Goal: Obtain resource: Obtain resource

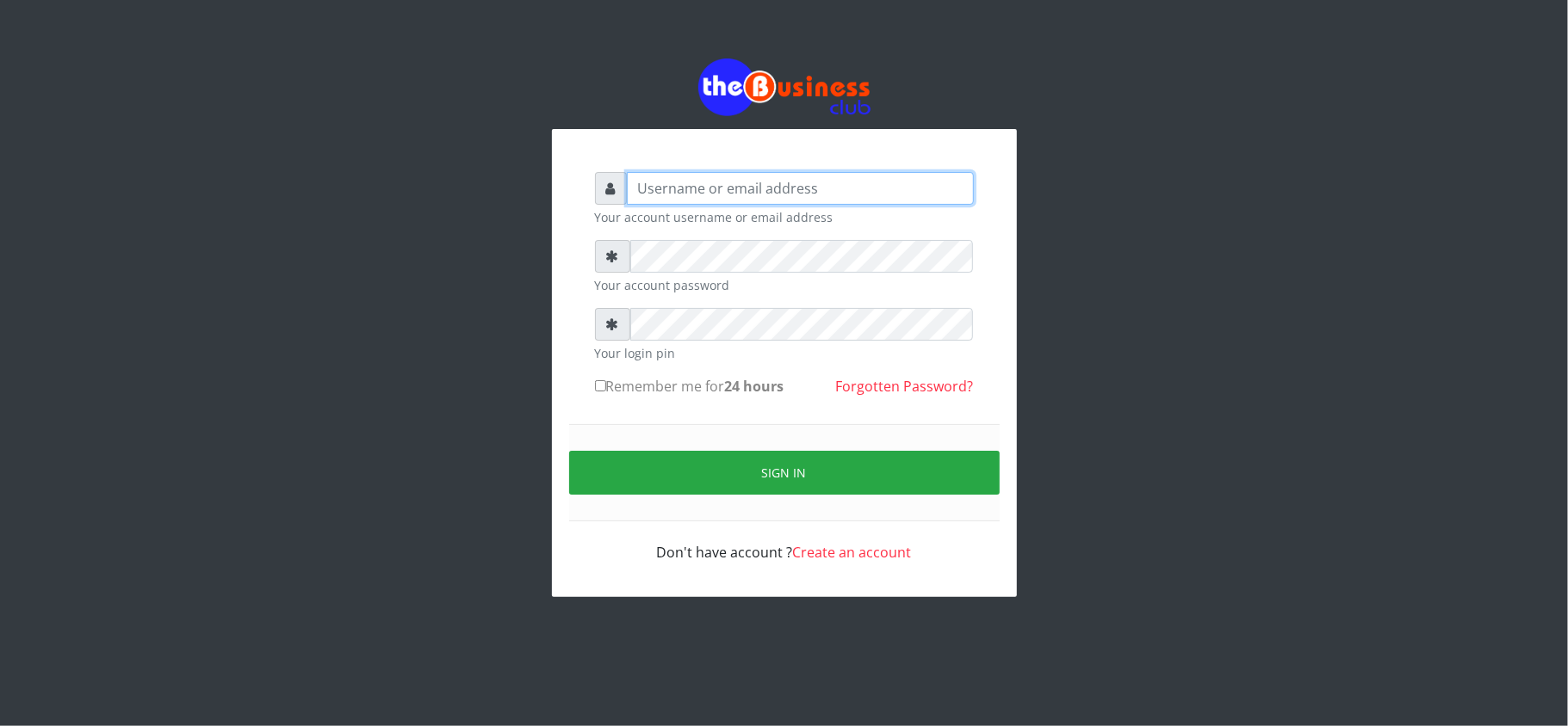
click at [675, 201] on input "text" at bounding box center [800, 188] width 347 height 33
type input "kennyclassy"
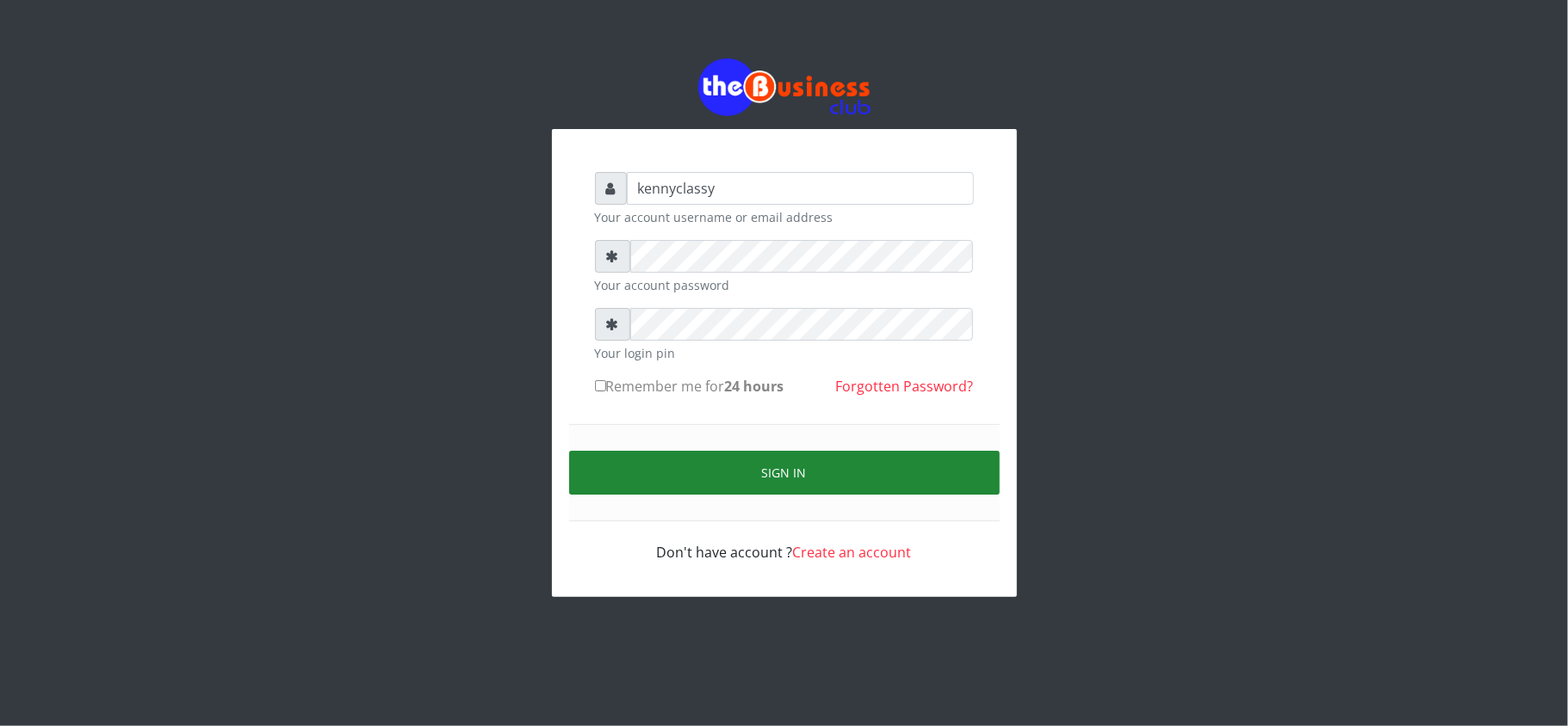
click at [725, 468] on button "Sign in" at bounding box center [784, 473] width 431 height 44
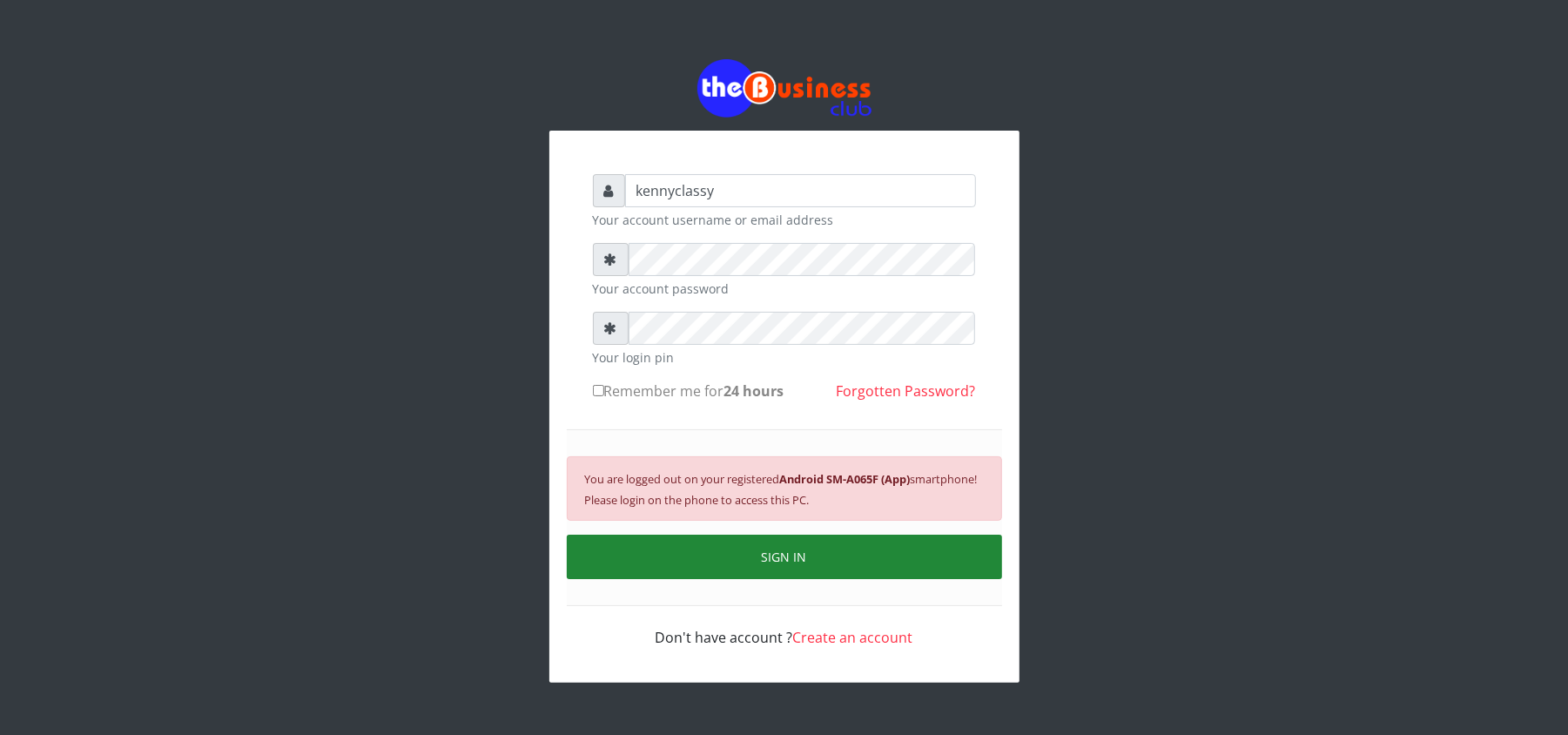
click at [740, 568] on button "SIGN IN" at bounding box center [784, 556] width 436 height 45
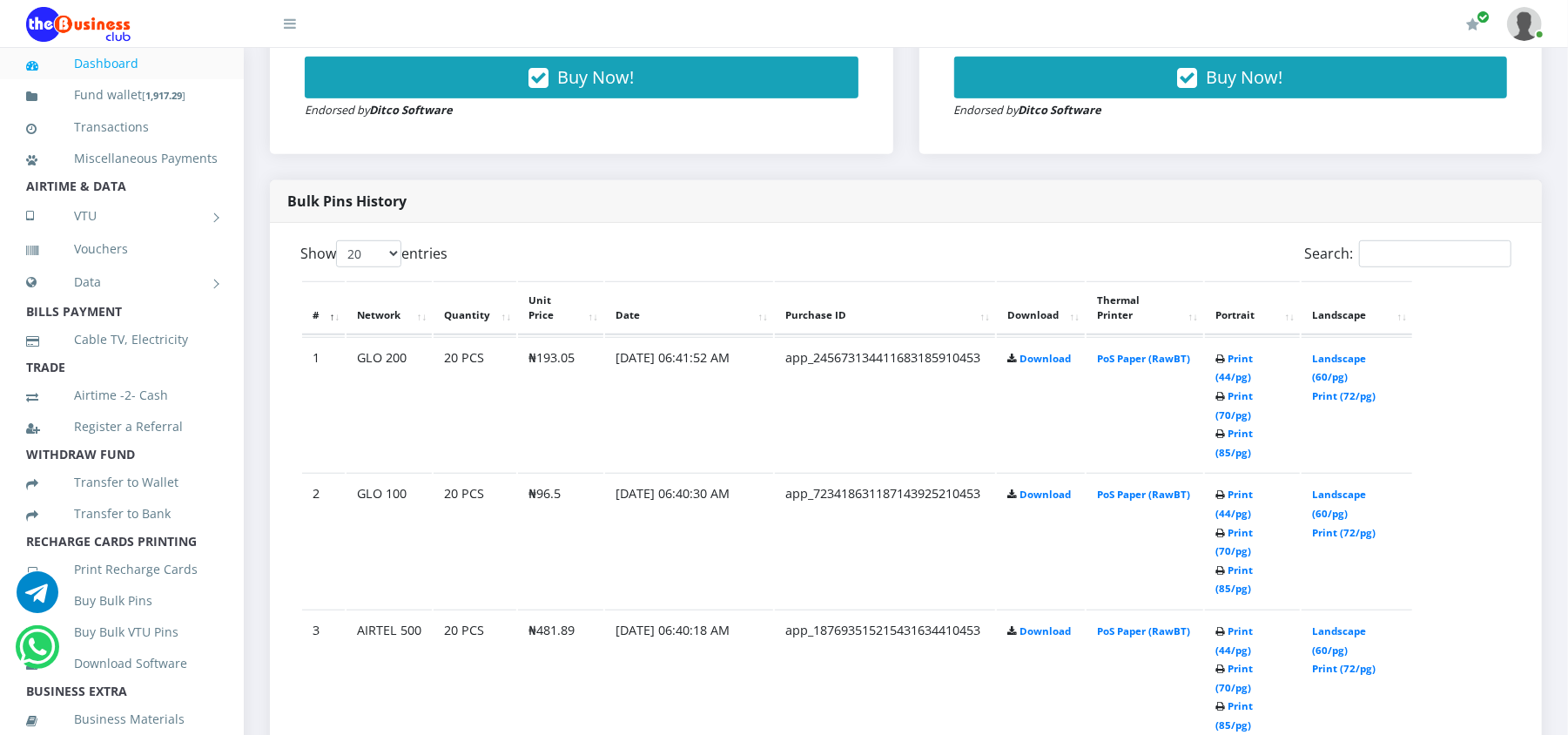
scroll to position [789, 0]
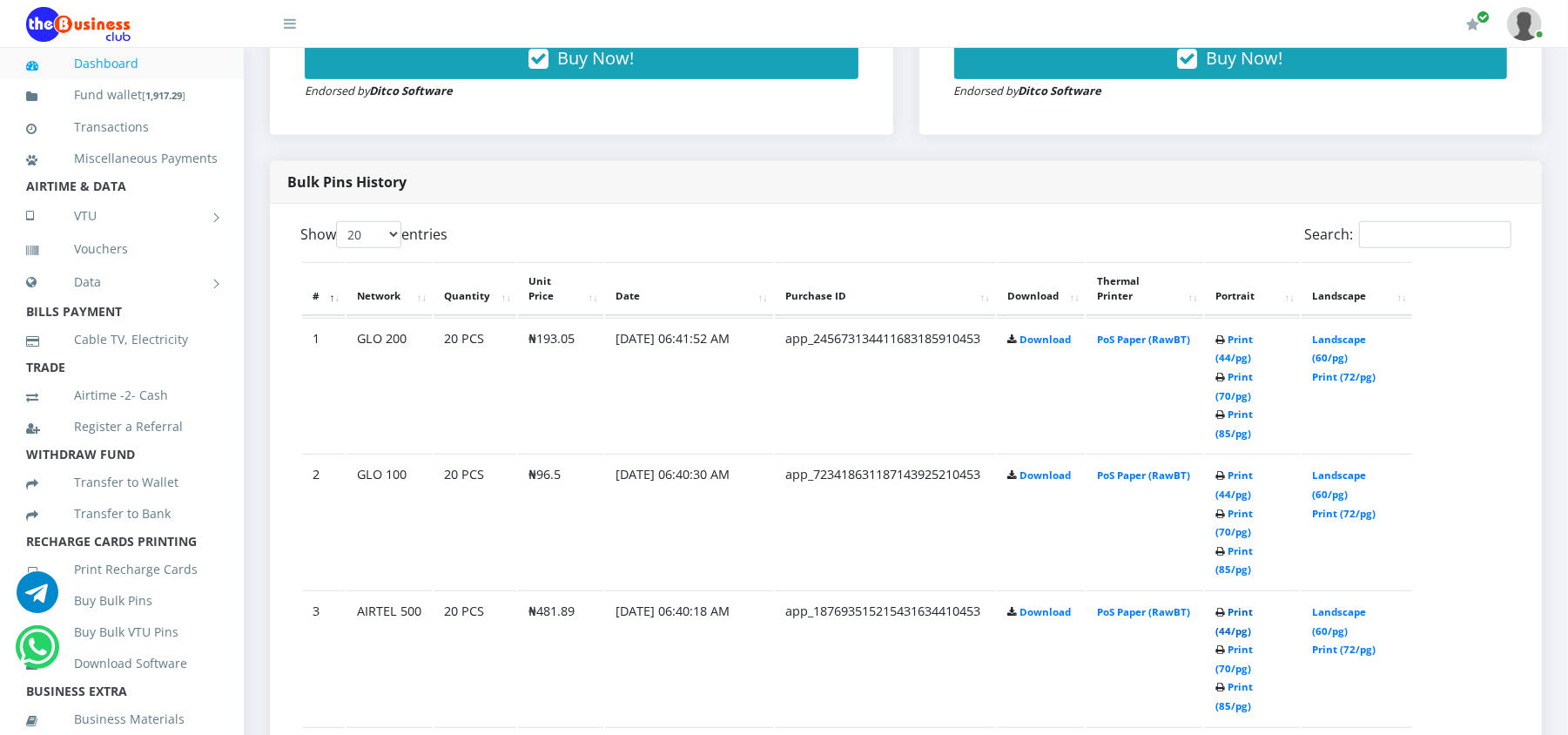
click at [1252, 605] on link "Print (44/pg)" at bounding box center [1235, 621] width 38 height 32
click at [1250, 339] on link "Print (44/pg)" at bounding box center [1235, 349] width 38 height 32
click at [1240, 469] on link "Print (44/pg)" at bounding box center [1235, 485] width 38 height 32
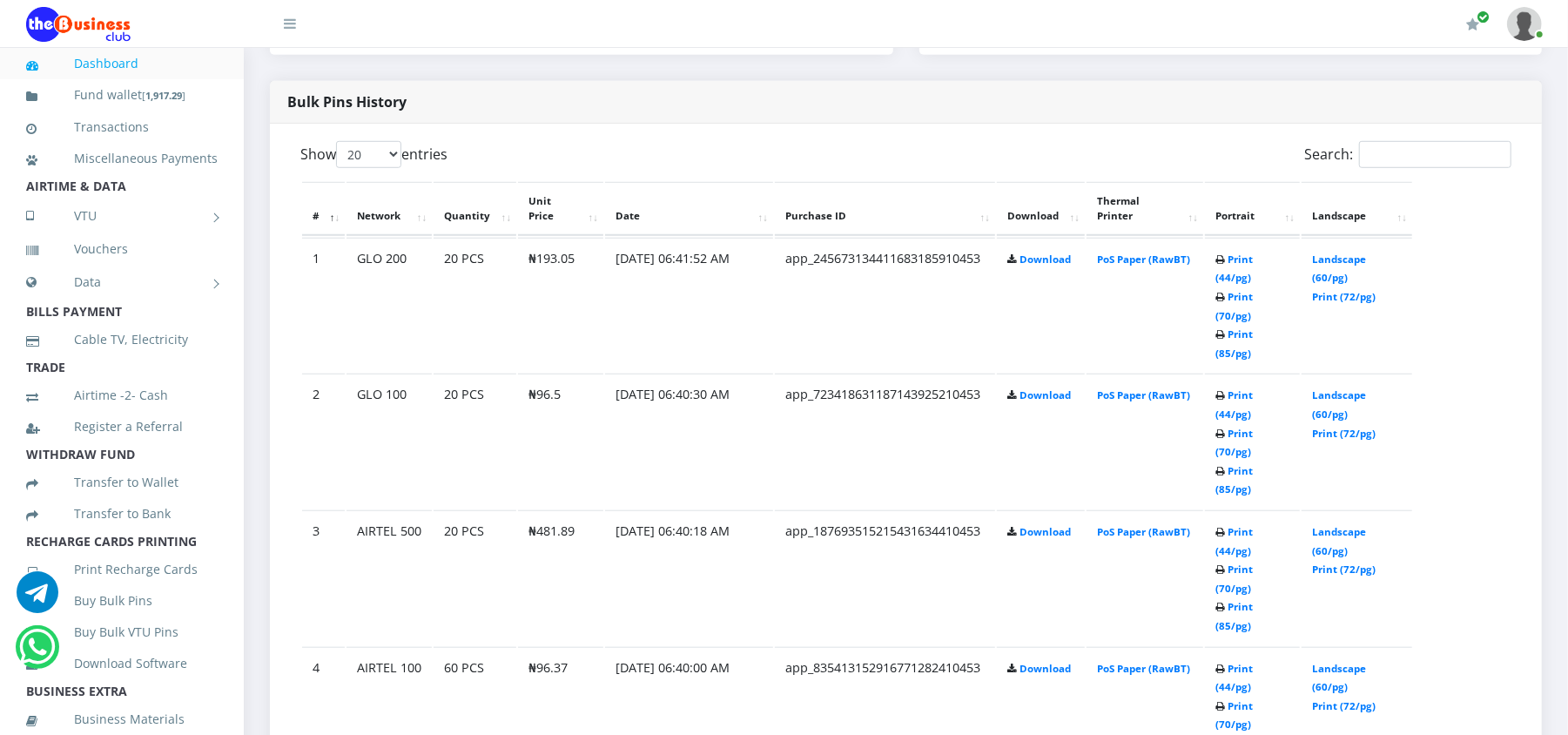
scroll to position [789, 0]
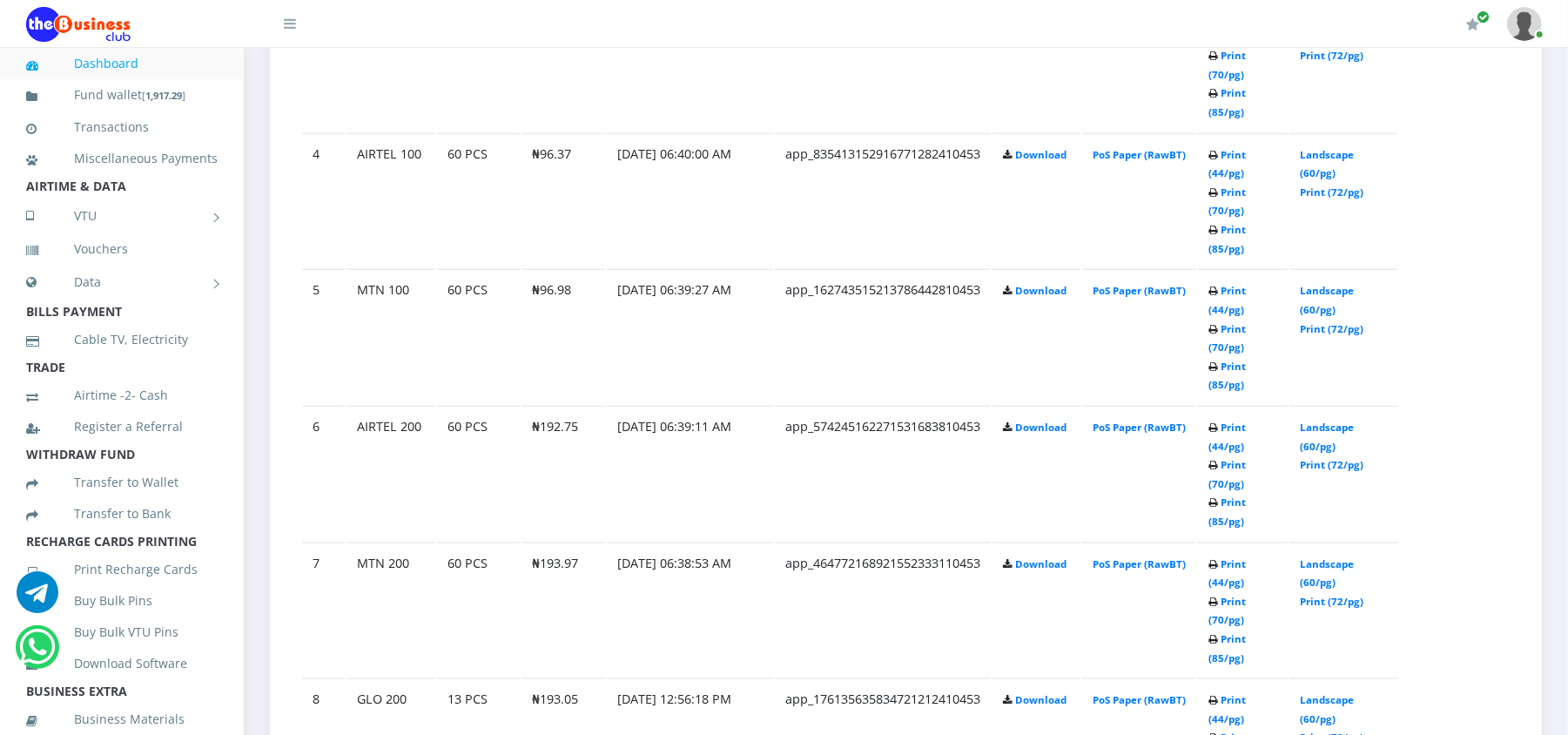
scroll to position [1394, 0]
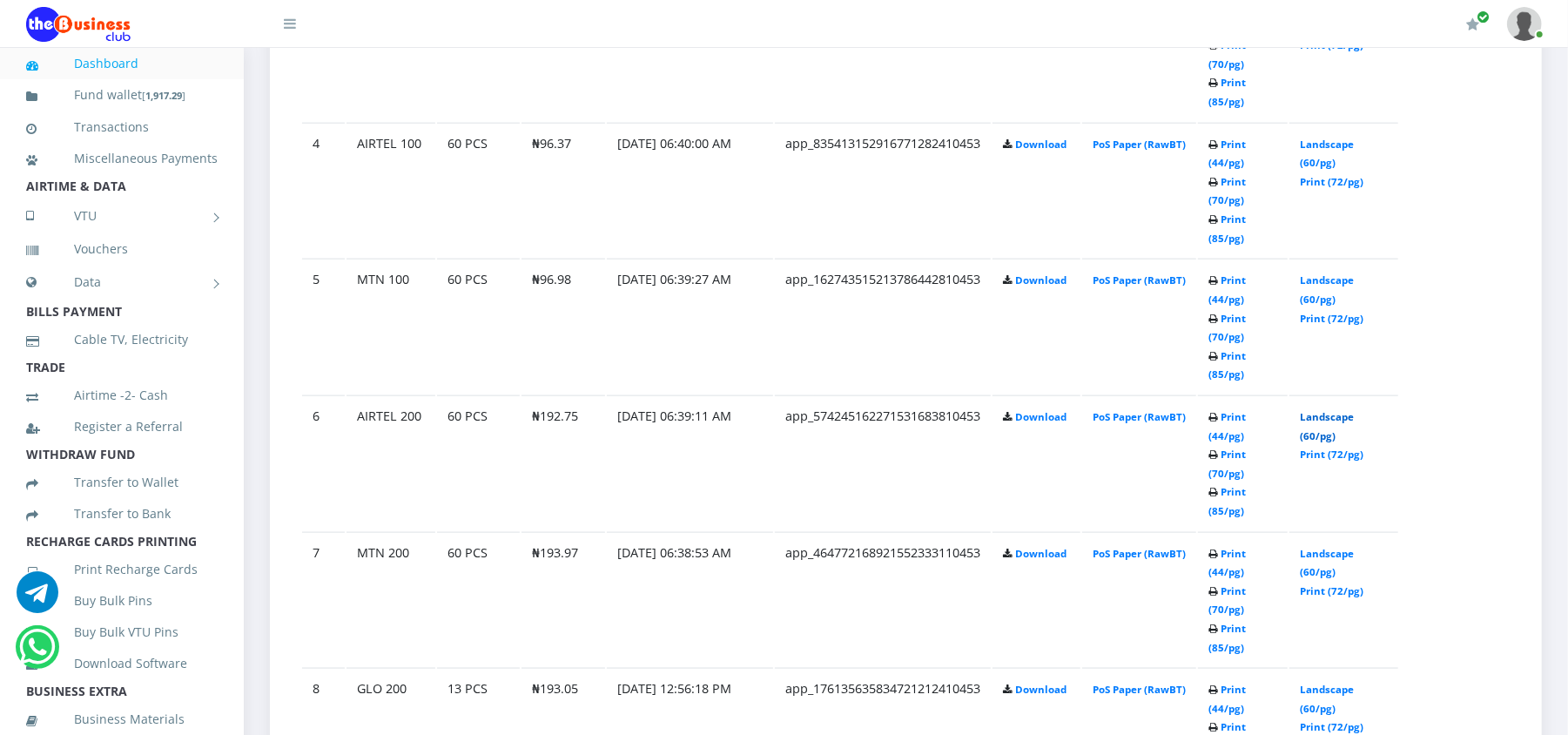
click at [1321, 417] on link "Landscape (60/pg)" at bounding box center [1327, 426] width 54 height 32
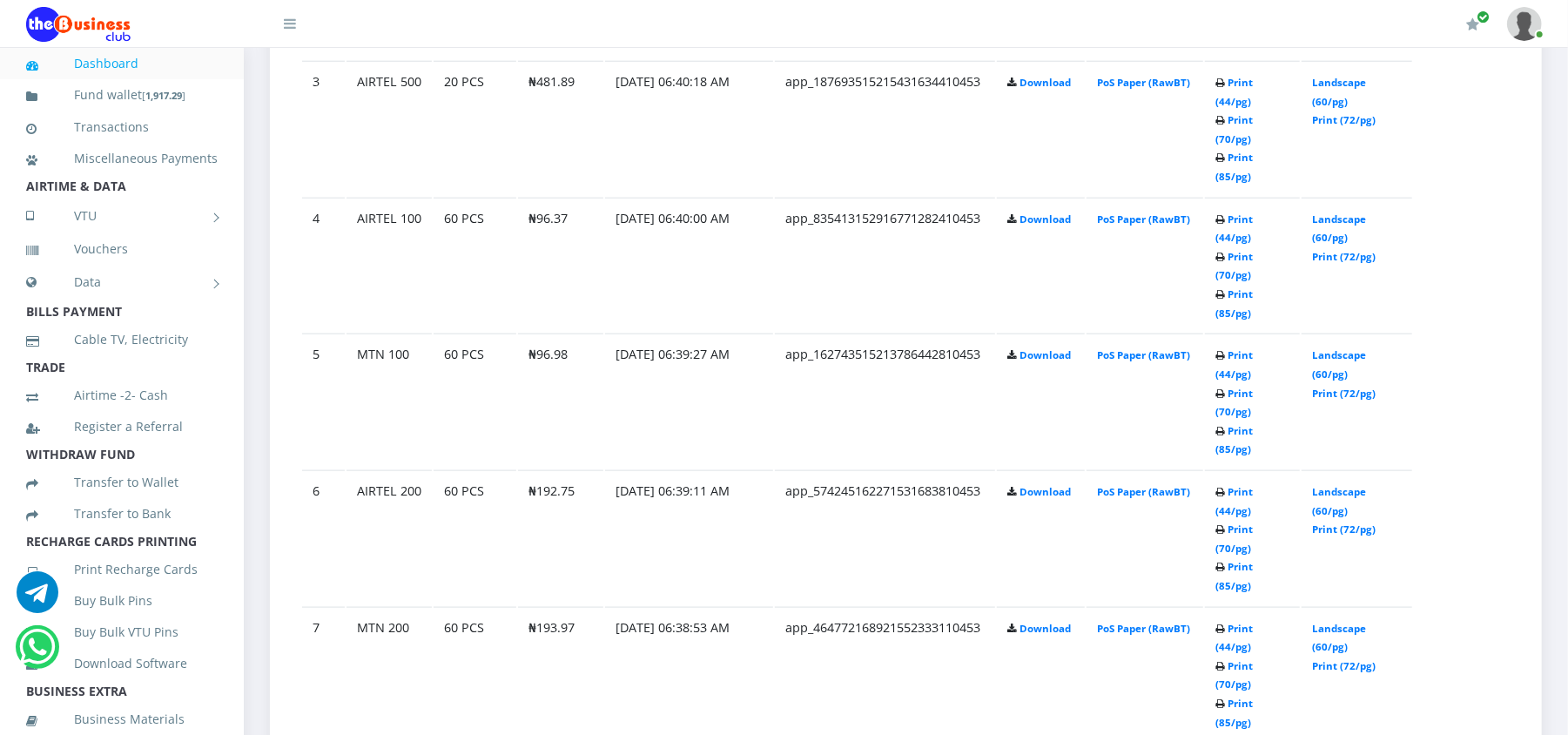
scroll to position [1394, 0]
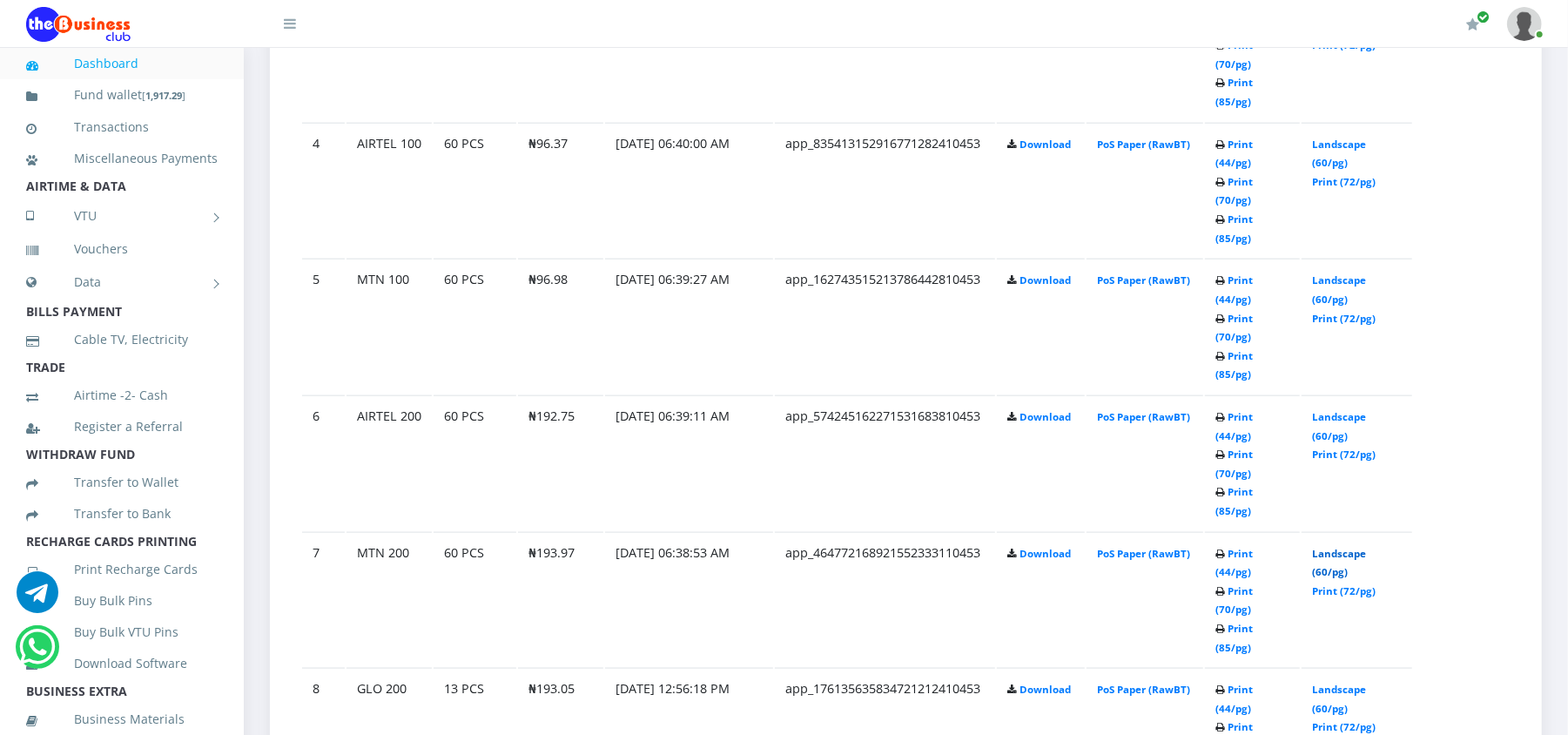
click at [1318, 548] on link "Landscape (60/pg)" at bounding box center [1339, 563] width 54 height 32
